Goal: Task Accomplishment & Management: Use online tool/utility

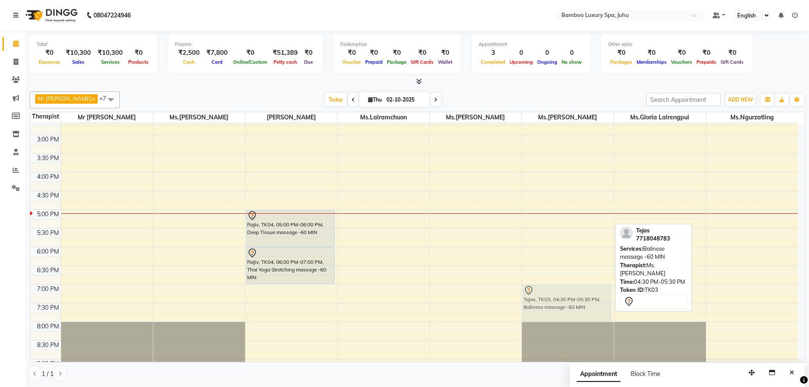
drag, startPoint x: 557, startPoint y: 197, endPoint x: 563, endPoint y: 285, distance: 89.0
click at [563, 285] on div "Tejas, TK03, 04:30 PM-05:30 PM, Balinese massage -60 MIN [GEOGRAPHIC_DATA], TK0…" at bounding box center [568, 172] width 92 height 523
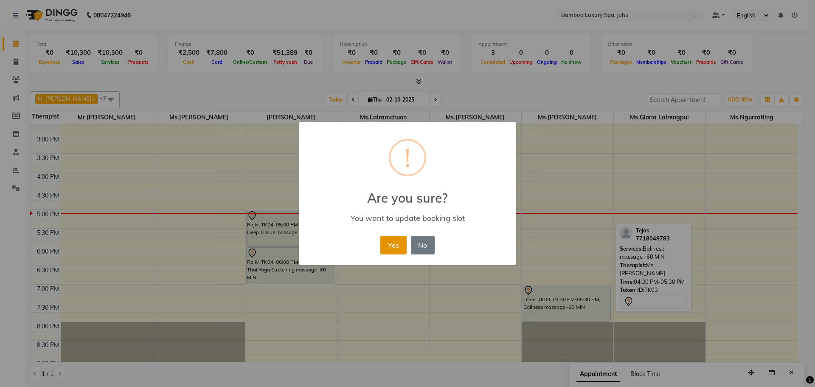
click at [394, 240] on button "Yes" at bounding box center [393, 245] width 26 height 19
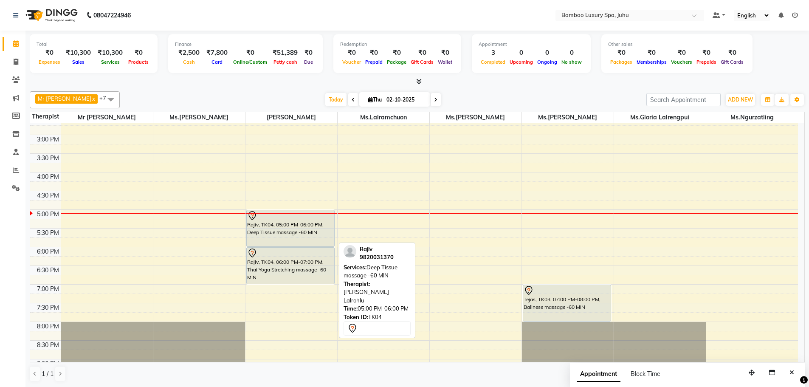
click at [281, 223] on div "Rajiv, TK04, 05:00 PM-06:00 PM, Deep Tissue massage -60 MIN" at bounding box center [291, 228] width 88 height 36
click at [278, 228] on div "Rajiv, TK04, 05:00 PM-06:00 PM, Deep Tissue massage -60 MIN" at bounding box center [291, 228] width 88 height 36
select select "7"
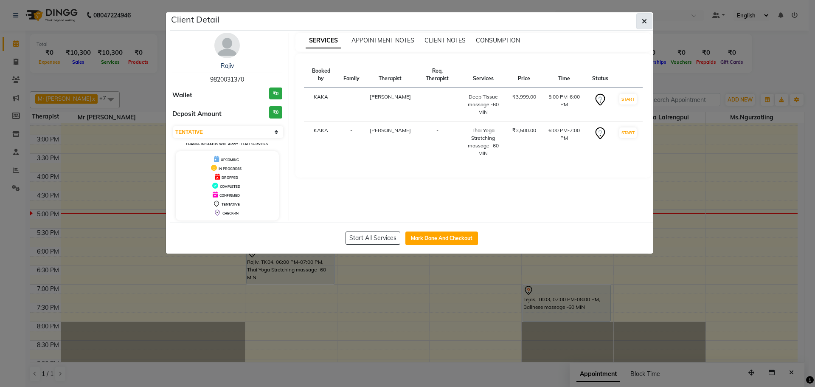
click at [645, 20] on icon "button" at bounding box center [644, 21] width 5 height 7
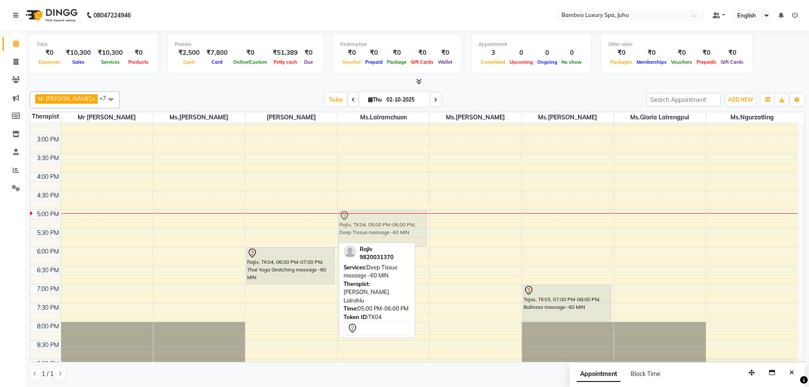
drag, startPoint x: 286, startPoint y: 219, endPoint x: 349, endPoint y: 220, distance: 62.8
click at [349, 220] on tr "[PERSON_NAME], TK01, 10:00 AM-11:30 AM, Deep Tissue massage -90 MIN Aditya, TK0…" at bounding box center [414, 172] width 768 height 523
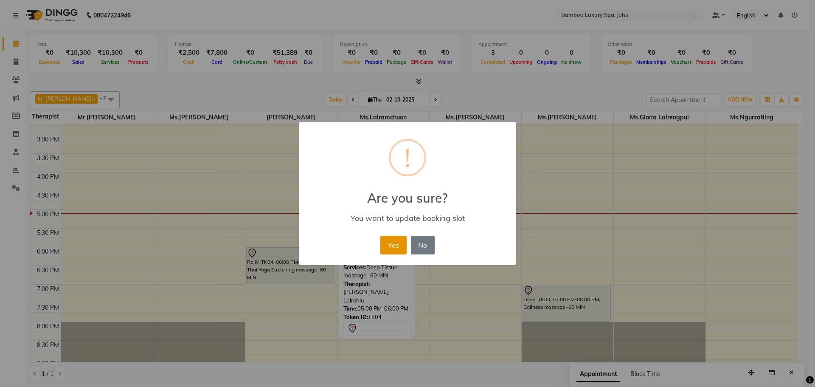
click at [391, 245] on button "Yes" at bounding box center [393, 245] width 26 height 19
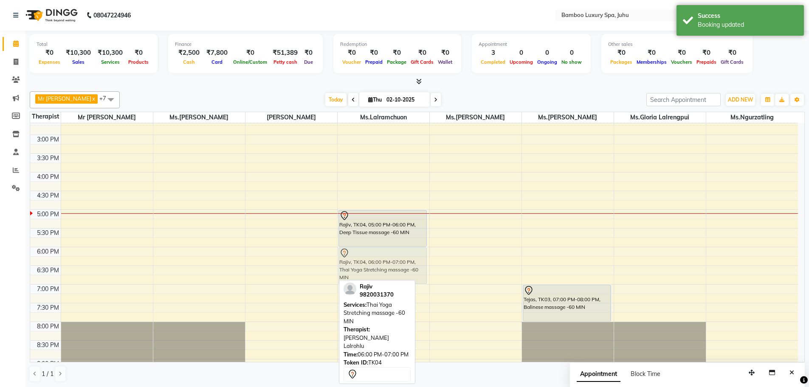
drag, startPoint x: 293, startPoint y: 260, endPoint x: 365, endPoint y: 254, distance: 72.0
click at [365, 254] on tr "[PERSON_NAME], TK01, 10:00 AM-11:30 AM, Deep Tissue massage -90 MIN Aditya, TK0…" at bounding box center [414, 172] width 768 height 523
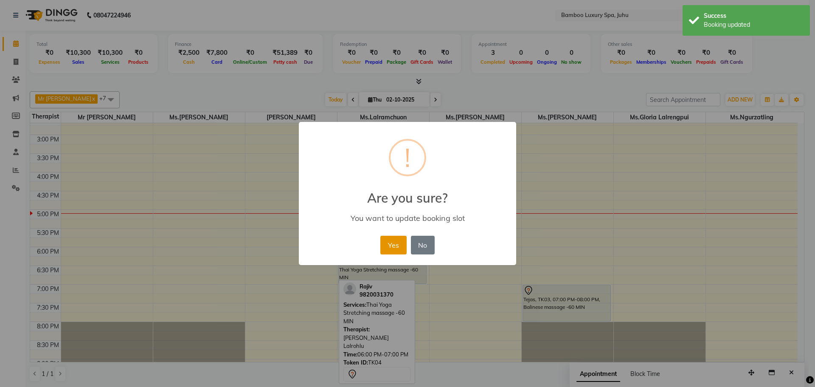
click at [393, 244] on button "Yes" at bounding box center [393, 245] width 26 height 19
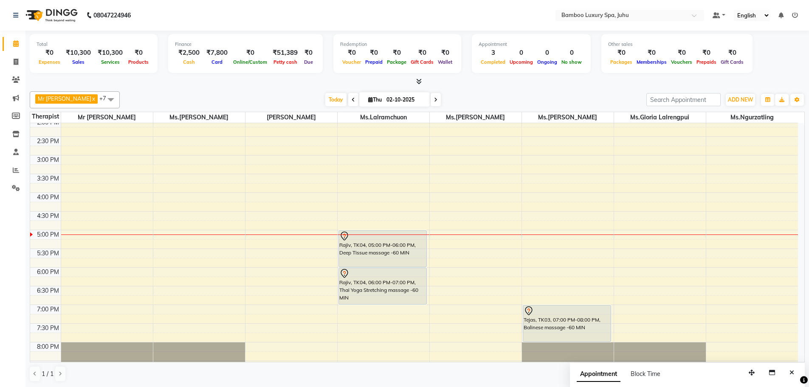
scroll to position [212, 0]
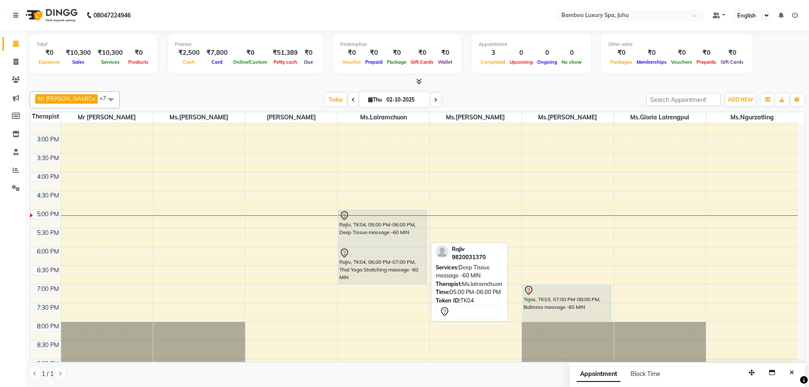
click at [379, 235] on div "Rajiv, TK04, 05:00 PM-06:00 PM, Deep Tissue massage -60 MIN" at bounding box center [383, 228] width 88 height 36
click at [382, 225] on div "Rajiv, TK04, 05:00 PM-06:00 PM, Deep Tissue massage -60 MIN" at bounding box center [383, 228] width 88 height 36
select select "7"
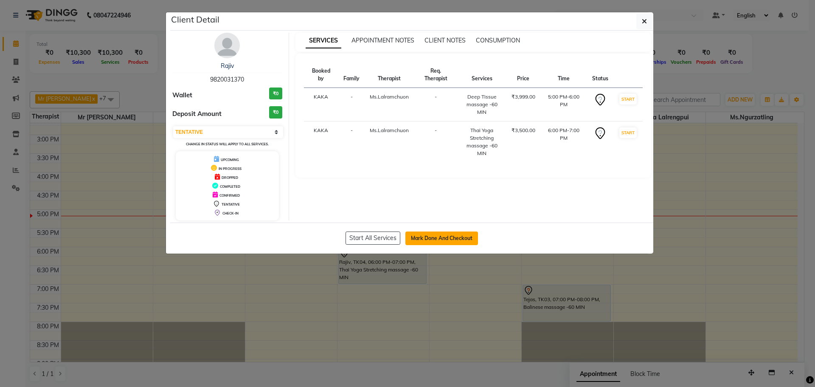
click at [435, 238] on button "Mark Done And Checkout" at bounding box center [441, 238] width 73 height 14
select select "service"
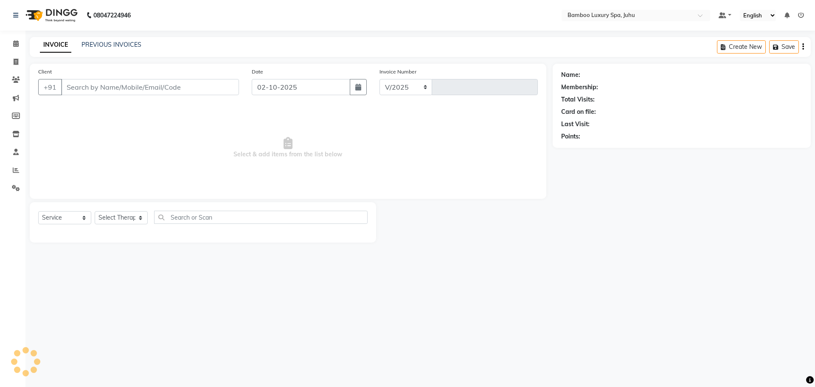
select select "8043"
type input "0797"
type input "98******70"
select select "75915"
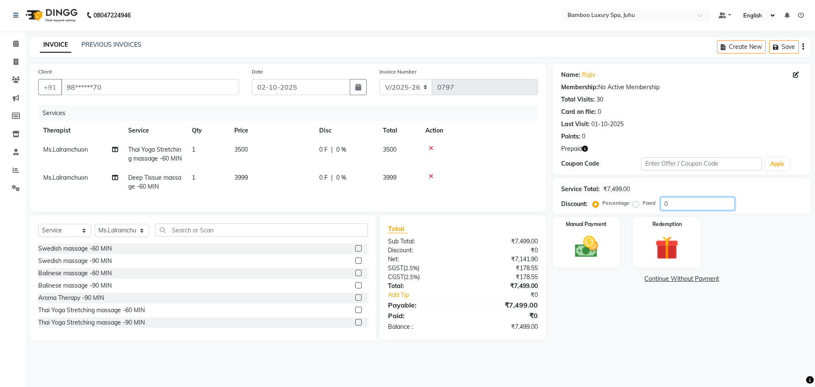
click at [673, 204] on input "0" at bounding box center [698, 203] width 74 height 13
type input "20"
click at [670, 242] on img at bounding box center [666, 248] width 39 height 30
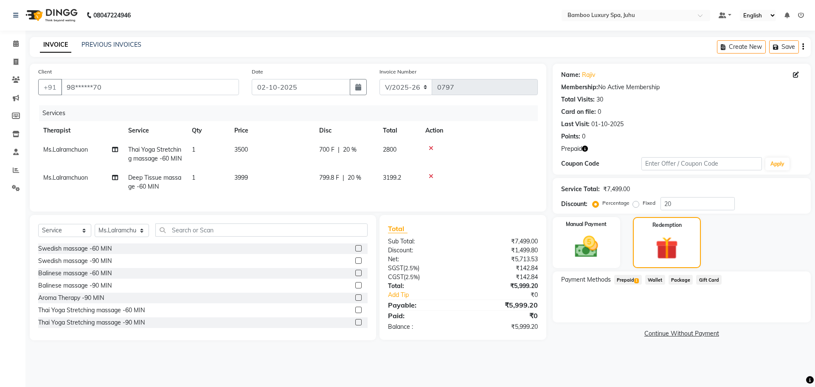
click at [624, 279] on span "Prepaid 1" at bounding box center [628, 280] width 28 height 10
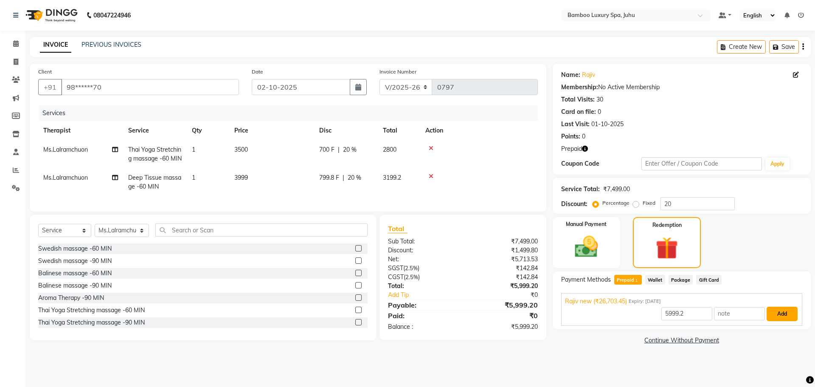
click at [783, 316] on button "Add" at bounding box center [782, 314] width 31 height 14
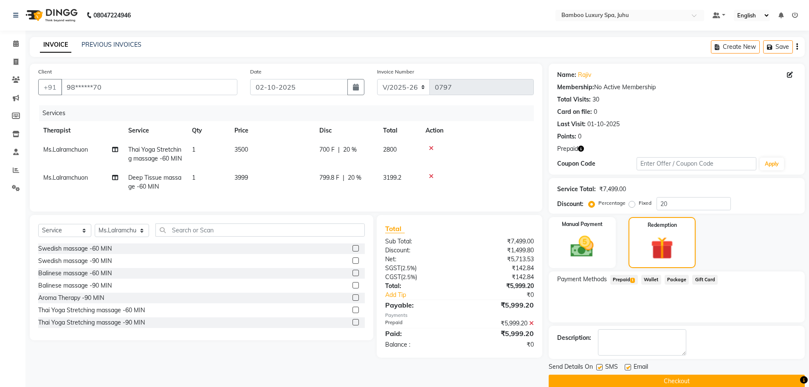
click at [627, 364] on label at bounding box center [628, 367] width 6 height 6
click at [627, 365] on input "checkbox" at bounding box center [628, 368] width 6 height 6
checkbox input "false"
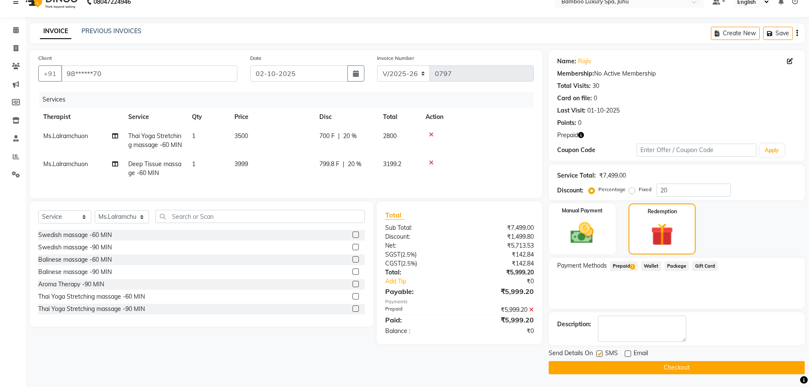
click at [599, 355] on label at bounding box center [599, 353] width 6 height 6
click at [599, 355] on input "checkbox" at bounding box center [599, 354] width 6 height 6
checkbox input "false"
click at [611, 368] on button "Checkout" at bounding box center [677, 367] width 256 height 13
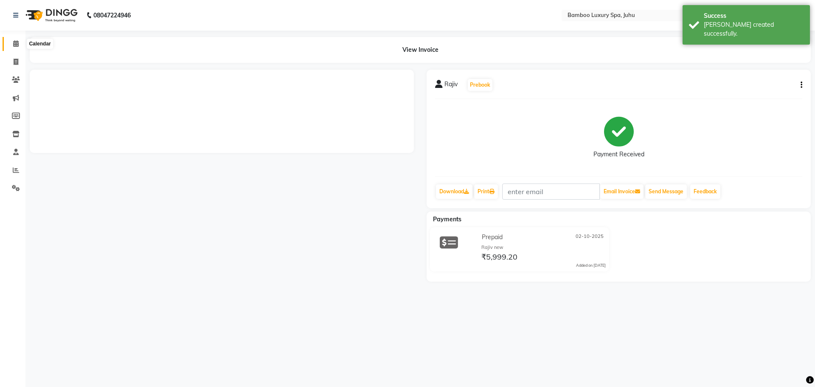
click at [14, 43] on icon at bounding box center [16, 43] width 6 height 6
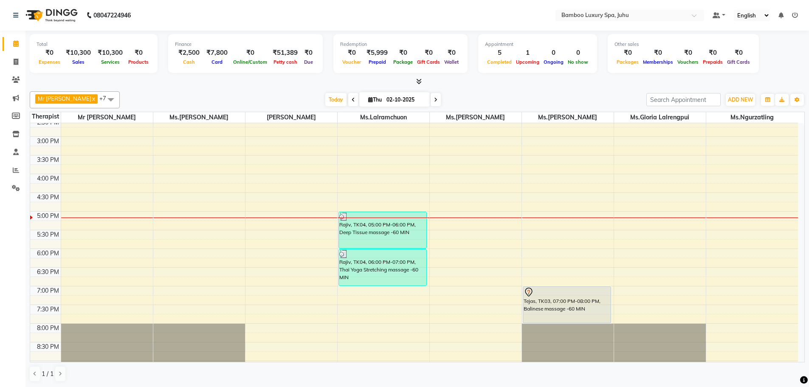
scroll to position [212, 0]
